Goal: Find specific page/section: Find specific page/section

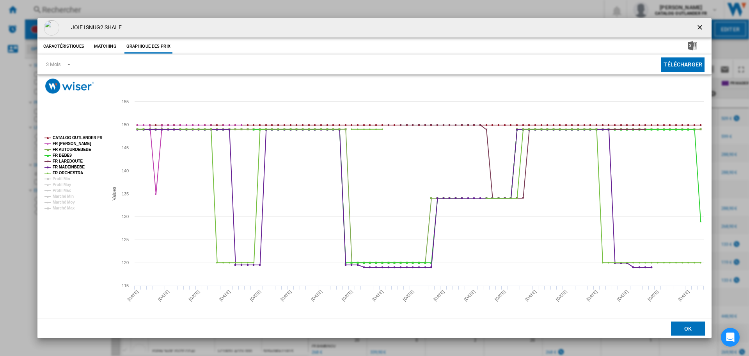
scroll to position [156, 0]
click at [704, 27] on ng-md-icon "getI18NText('BUTTONS.CLOSE_DIALOG')" at bounding box center [700, 27] width 9 height 9
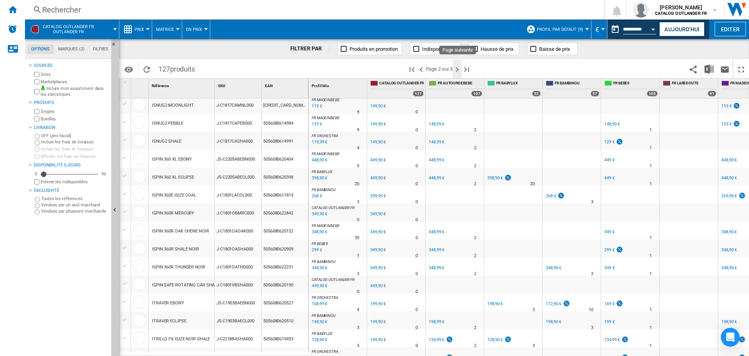
click at [459, 68] on ng-md-icon "Page suivante" at bounding box center [457, 69] width 9 height 9
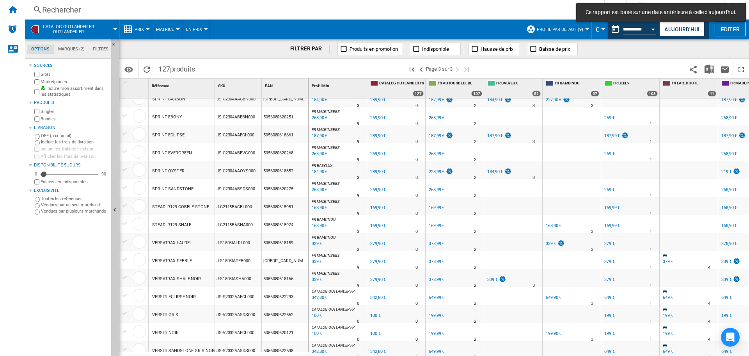
scroll to position [239, 0]
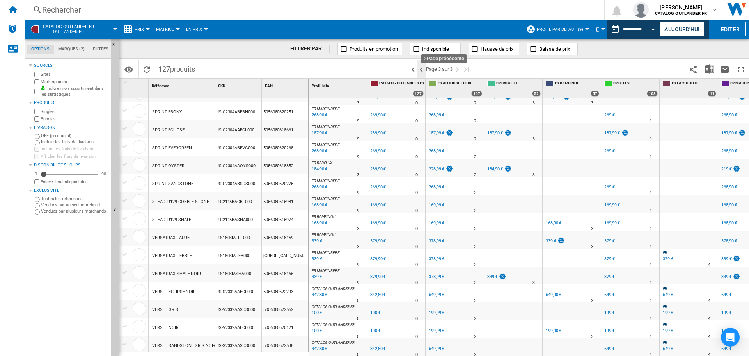
click at [423, 71] on ng-md-icon ">Page précédente" at bounding box center [421, 69] width 9 height 9
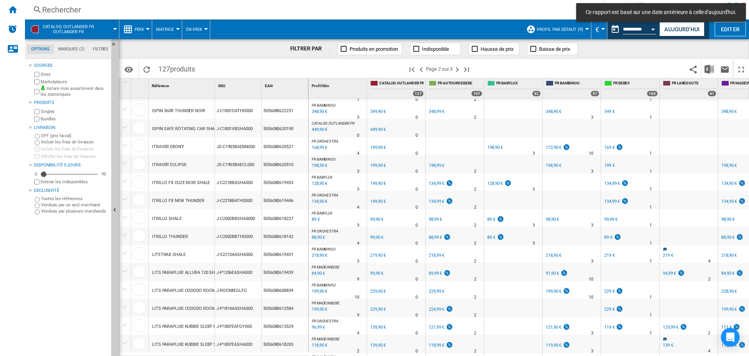
scroll to position [273, 0]
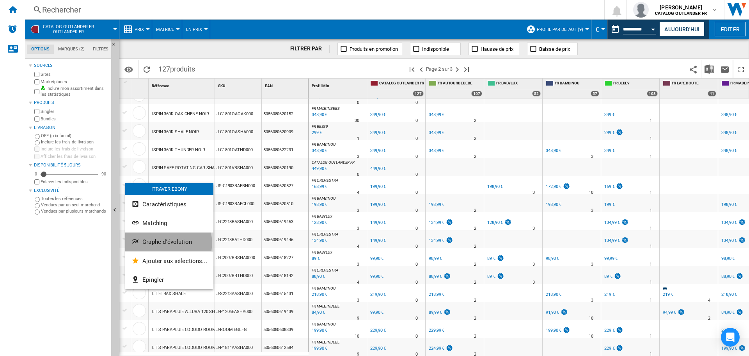
click at [155, 243] on span "Graphe d'évolution" at bounding box center [167, 241] width 50 height 7
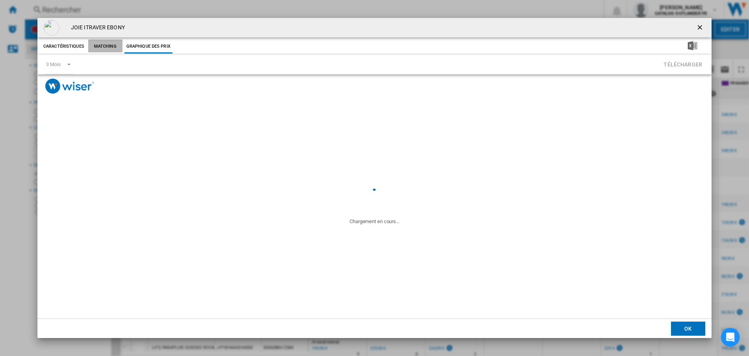
click at [108, 50] on button "Matching" at bounding box center [105, 46] width 34 height 14
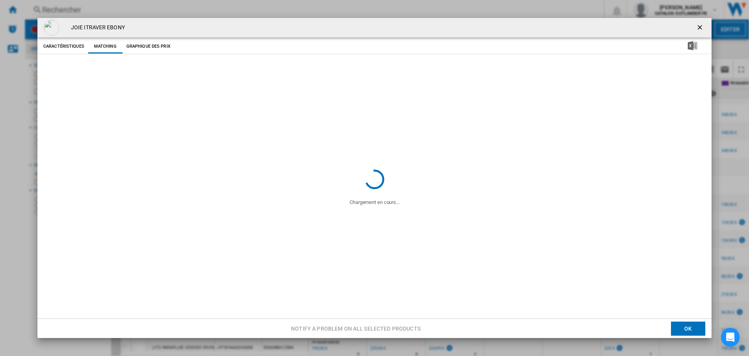
click at [143, 48] on button "Graphique des prix" at bounding box center [149, 46] width 48 height 14
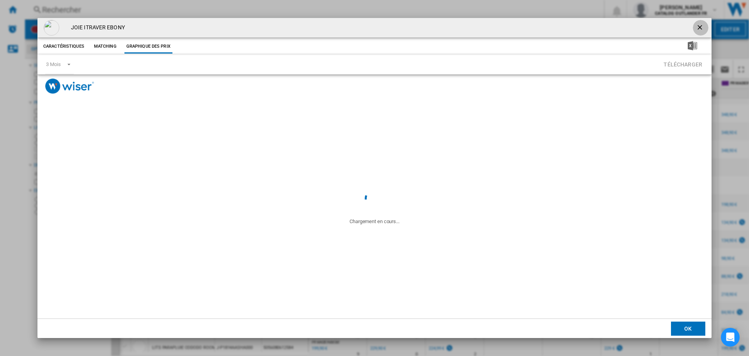
click at [700, 28] on ng-md-icon "getI18NText('BUTTONS.CLOSE_DIALOG')" at bounding box center [700, 27] width 9 height 9
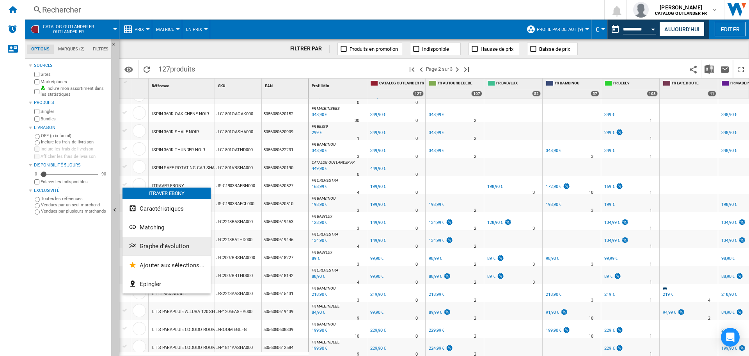
click at [164, 248] on span "Graphe d'évolution" at bounding box center [165, 245] width 50 height 7
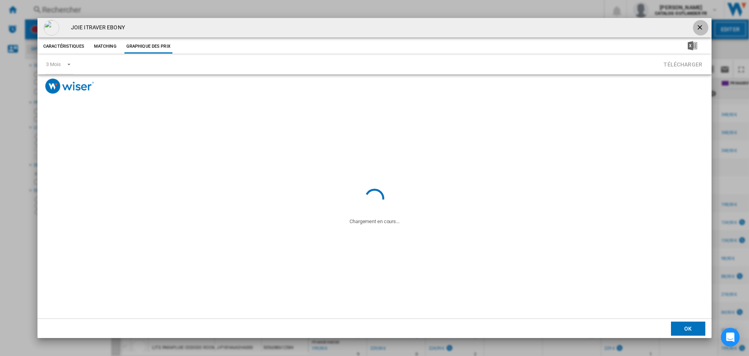
click at [699, 28] on ng-md-icon "getI18NText('BUTTONS.CLOSE_DIALOG')" at bounding box center [700, 27] width 9 height 9
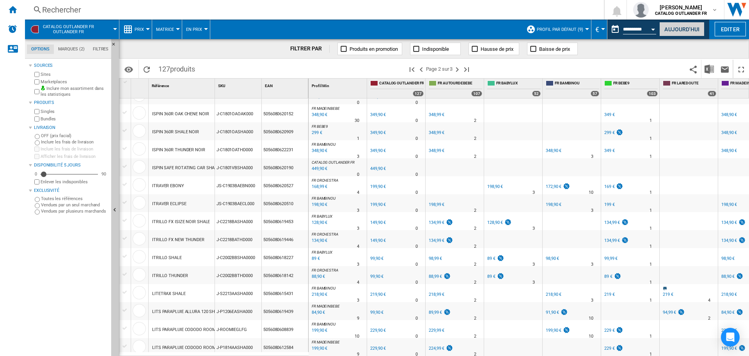
click at [683, 27] on button "Aujourd'hui" at bounding box center [682, 29] width 45 height 14
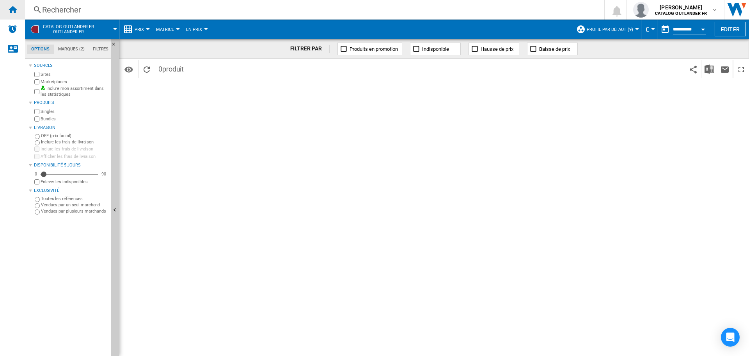
click at [13, 11] on ng-md-icon "Accueil" at bounding box center [12, 9] width 9 height 9
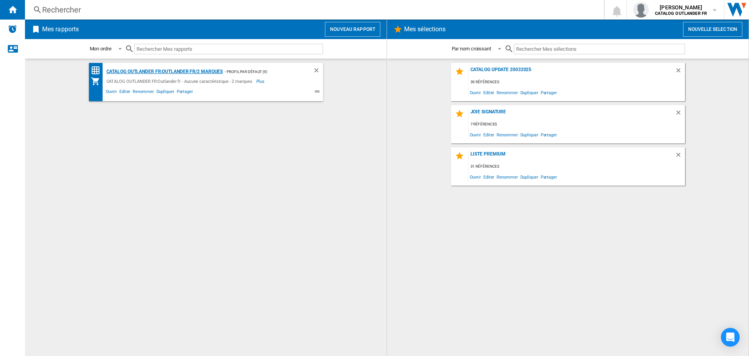
click at [204, 71] on div "CATALOG OUTLANDER FR:Outlander fr/2 marques" at bounding box center [164, 72] width 119 height 10
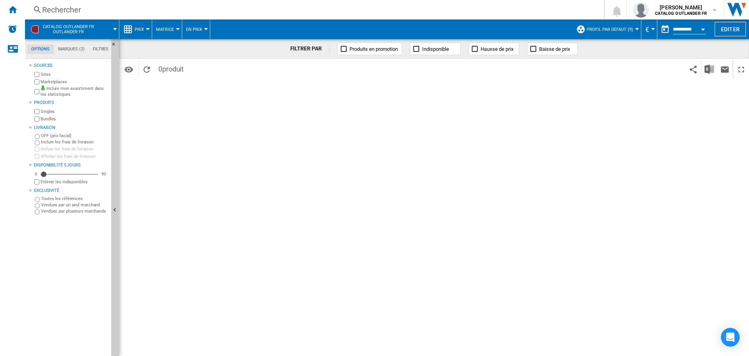
click at [58, 11] on div "Rechercher" at bounding box center [313, 9] width 542 height 11
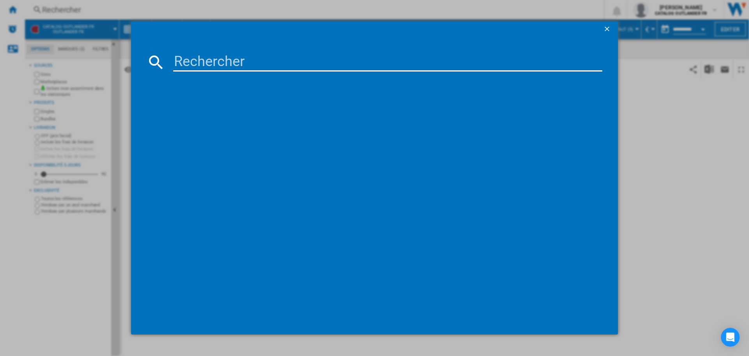
click at [11, 11] on div at bounding box center [374, 178] width 749 height 356
click at [12, 12] on div at bounding box center [374, 178] width 749 height 356
click at [604, 30] on ng-md-icon "getI18NText('BUTTONS.CLOSE_DIALOG')" at bounding box center [607, 29] width 9 height 9
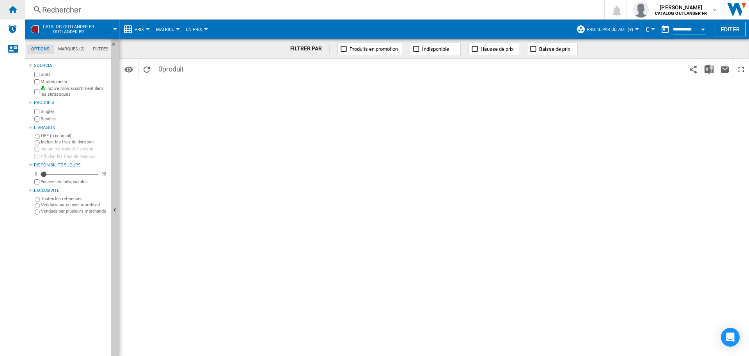
click at [9, 14] on div "Accueil" at bounding box center [12, 10] width 25 height 20
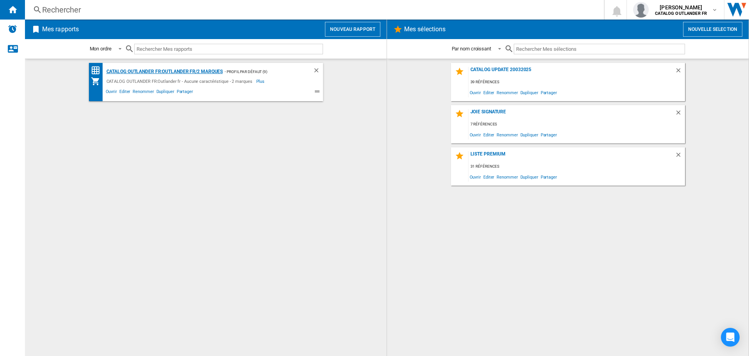
click at [157, 75] on div "CATALOG OUTLANDER FR:Outlander fr/2 marques" at bounding box center [164, 72] width 119 height 10
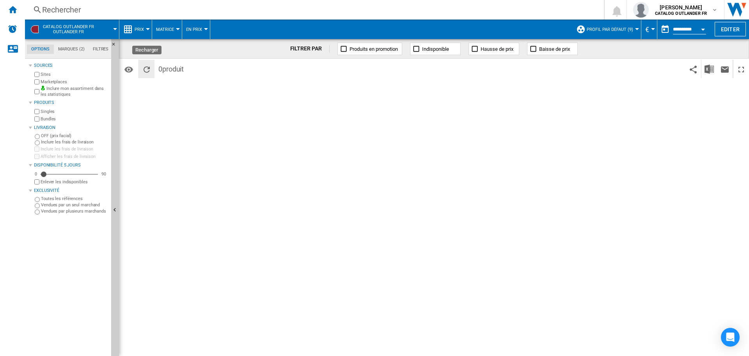
click at [146, 66] on ng-md-icon "Recharger" at bounding box center [146, 69] width 9 height 9
click at [13, 8] on ng-md-icon "Accueil" at bounding box center [12, 9] width 9 height 9
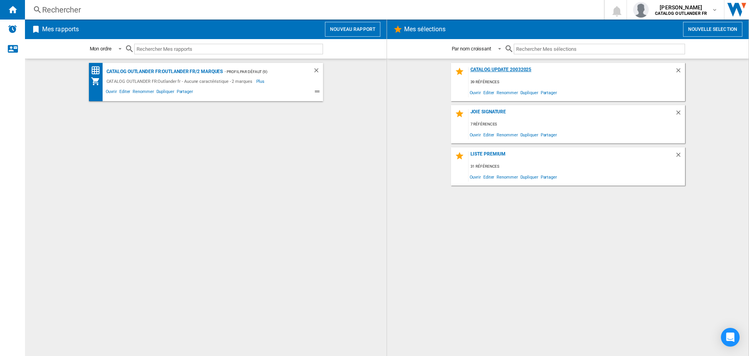
click at [559, 75] on div "catalog update 20032025" at bounding box center [572, 72] width 206 height 11
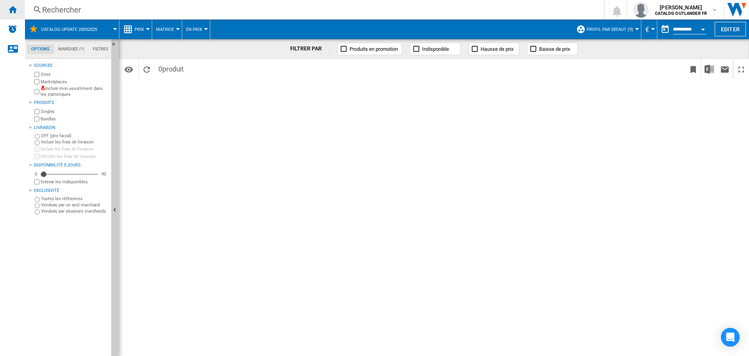
click at [8, 13] on ng-md-icon "Accueil" at bounding box center [12, 9] width 9 height 9
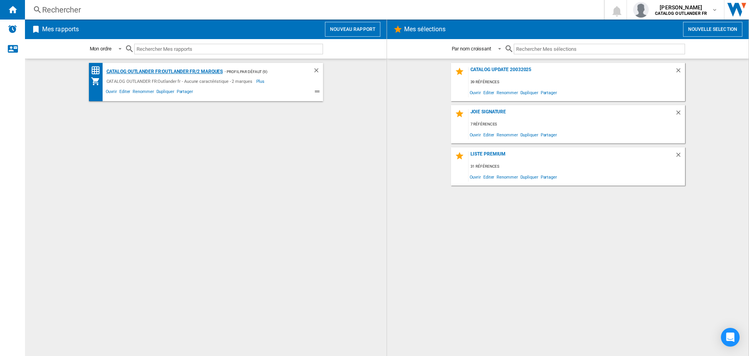
click at [219, 70] on div "CATALOG OUTLANDER FR:Outlander fr/2 marques" at bounding box center [164, 72] width 119 height 10
